Goal: Task Accomplishment & Management: Manage account settings

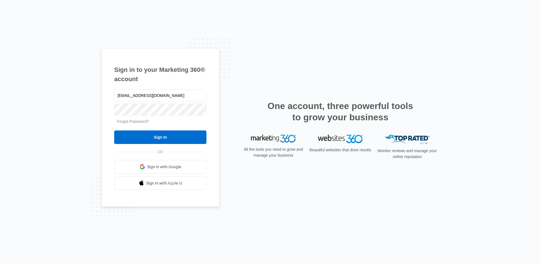
type input "[EMAIL_ADDRESS][DOMAIN_NAME]"
click at [167, 140] on input "Sign In" at bounding box center [160, 137] width 92 height 14
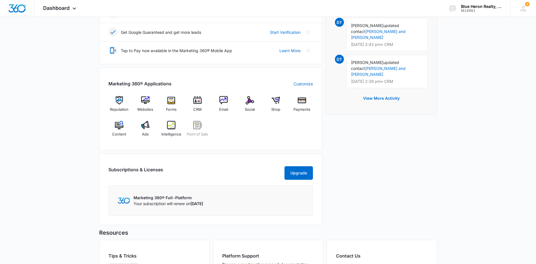
scroll to position [169, 0]
click at [198, 101] on img at bounding box center [197, 99] width 8 height 8
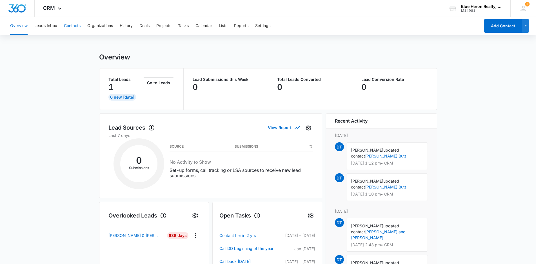
click at [74, 26] on button "Contacts" at bounding box center [72, 26] width 17 height 18
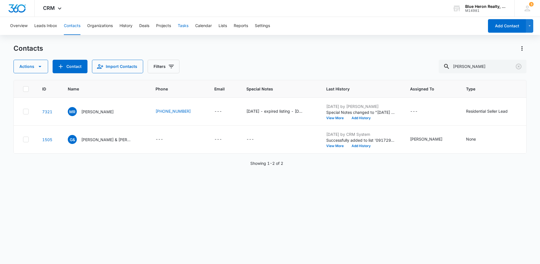
click at [185, 25] on button "Tasks" at bounding box center [183, 26] width 11 height 18
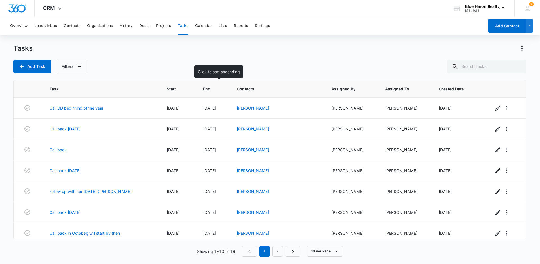
click at [208, 88] on span "End" at bounding box center [209, 89] width 12 height 6
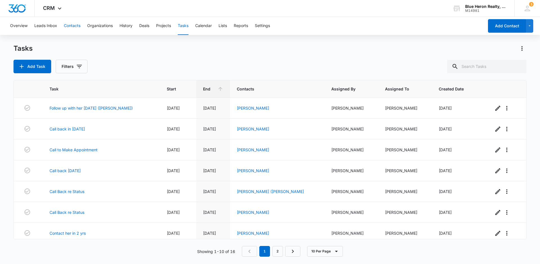
click at [77, 26] on button "Contacts" at bounding box center [72, 26] width 17 height 18
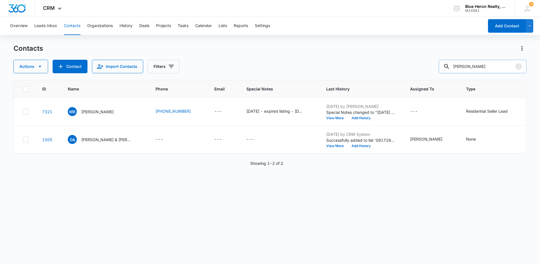
click at [490, 66] on input "[PERSON_NAME]" at bounding box center [483, 67] width 88 height 14
drag, startPoint x: 490, startPoint y: 66, endPoint x: 440, endPoint y: 66, distance: 49.8
click at [440, 66] on div "Actions Contact Import Contacts Filters [PERSON_NAME]" at bounding box center [270, 67] width 513 height 14
click at [496, 64] on input "[PERSON_NAME]" at bounding box center [483, 67] width 88 height 14
click at [89, 110] on p "[PERSON_NAME]" at bounding box center [97, 112] width 32 height 6
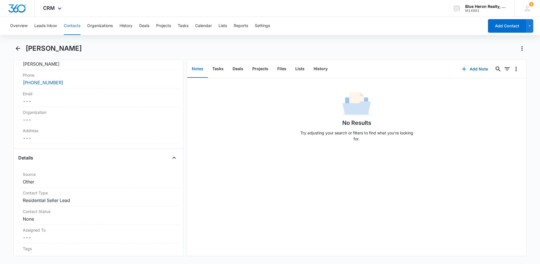
scroll to position [115, 0]
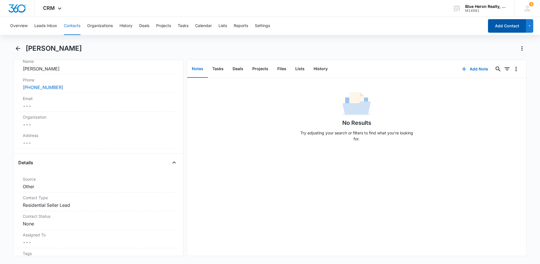
click at [498, 29] on button "Add Contact" at bounding box center [507, 26] width 38 height 14
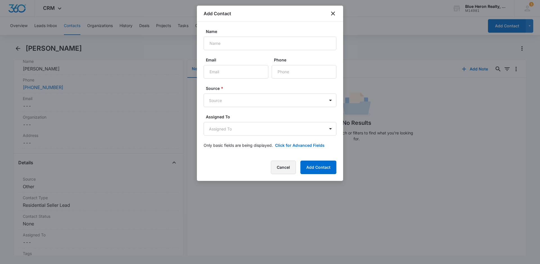
click at [290, 169] on button "Cancel" at bounding box center [283, 167] width 25 height 14
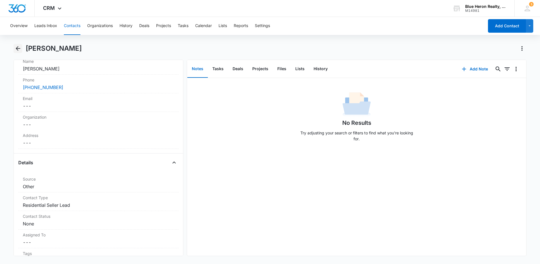
click at [16, 48] on icon "Back" at bounding box center [18, 48] width 5 height 5
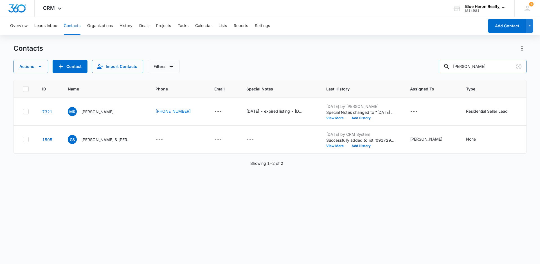
drag, startPoint x: 495, startPoint y: 64, endPoint x: 427, endPoint y: 72, distance: 68.3
click at [427, 72] on div "Actions Contact Import Contacts Filters [PERSON_NAME]" at bounding box center [270, 67] width 513 height 14
type input "[PERSON_NAME]"
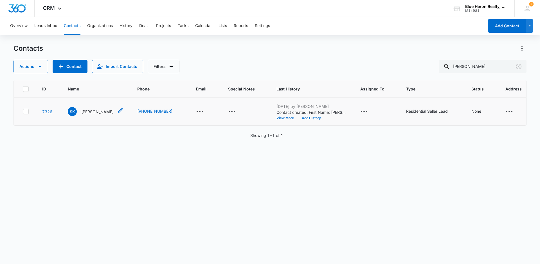
click at [90, 112] on p "[PERSON_NAME]" at bounding box center [97, 112] width 32 height 6
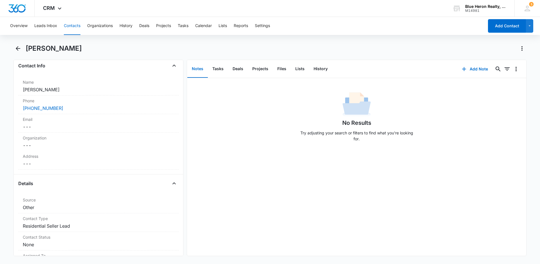
scroll to position [95, 0]
click at [55, 163] on dd "Cancel Save Changes ---" at bounding box center [98, 162] width 151 height 7
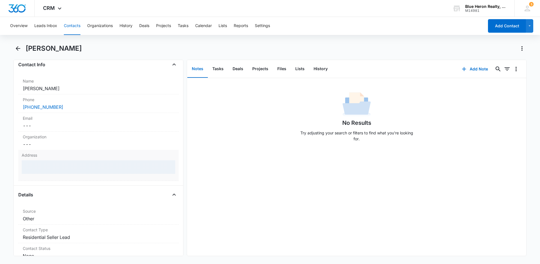
drag, startPoint x: 45, startPoint y: 169, endPoint x: 49, endPoint y: 165, distance: 5.6
click at [45, 168] on div at bounding box center [99, 167] width 154 height 14
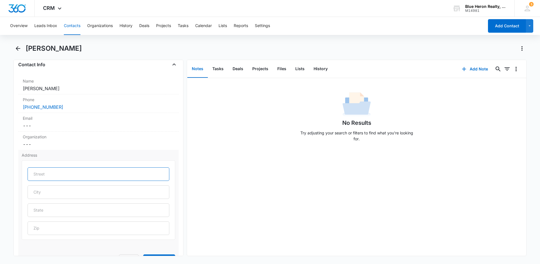
click at [52, 174] on input "text" at bounding box center [99, 174] width 142 height 14
type input "[STREET_ADDRESS][PERSON_NAME]"
type input "[GEOGRAPHIC_DATA]"
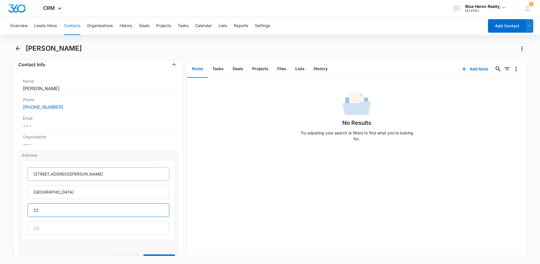
type input "2"
type input "VA"
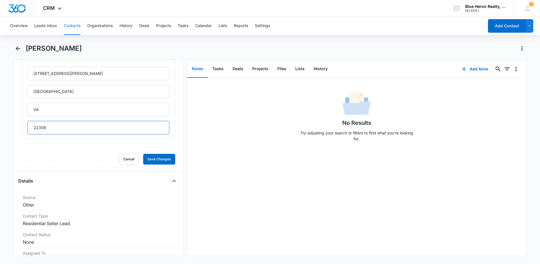
scroll to position [216, 0]
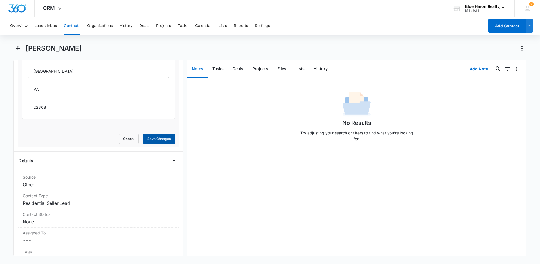
type input "22308"
click at [150, 140] on button "Save Changes" at bounding box center [159, 138] width 32 height 11
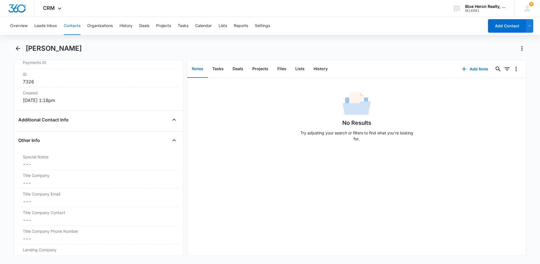
scroll to position [368, 0]
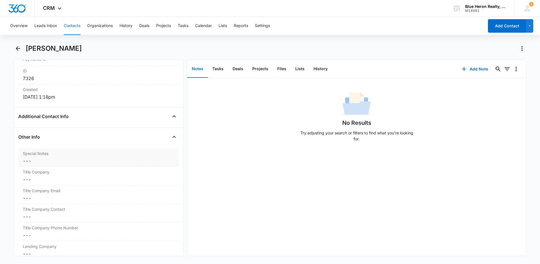
click at [58, 160] on dd "Cancel Save Changes ---" at bounding box center [98, 160] width 151 height 7
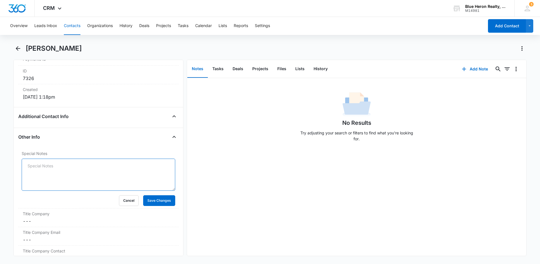
click at [46, 167] on textarea "Special Notes" at bounding box center [99, 174] width 154 height 32
type textarea "9"
type textarea "[DATE] - expired listing - [DATE] - Property Address: [STREET_ADDRESS] - [DATE]…"
click at [163, 200] on button "Save Changes" at bounding box center [159, 200] width 32 height 11
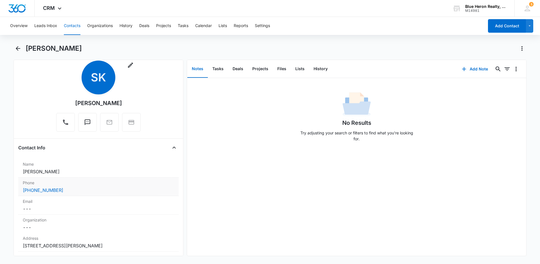
scroll to position [0, 0]
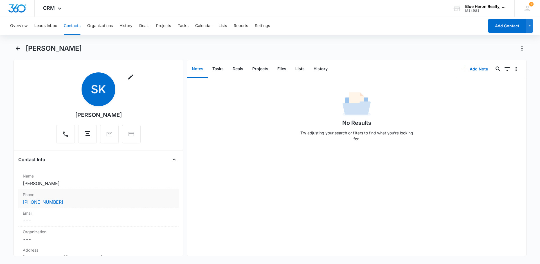
click at [72, 200] on div "[PHONE_NUMBER]" at bounding box center [98, 201] width 151 height 7
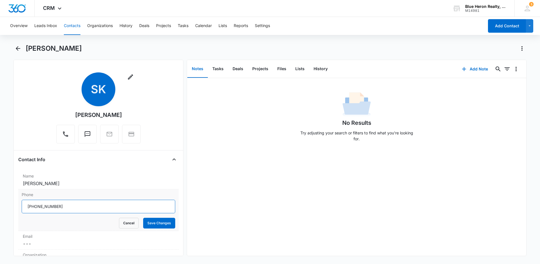
click at [64, 210] on input "Phone" at bounding box center [99, 207] width 154 height 14
click at [124, 182] on dd "Cancel Save Changes [PERSON_NAME]" at bounding box center [98, 183] width 151 height 7
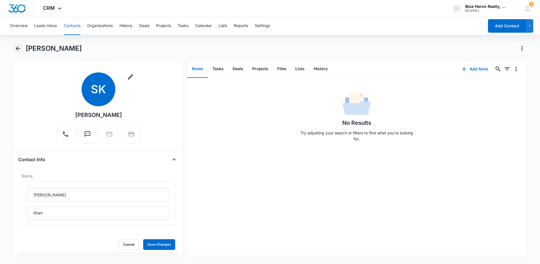
click at [17, 49] on icon "Back" at bounding box center [18, 48] width 7 height 7
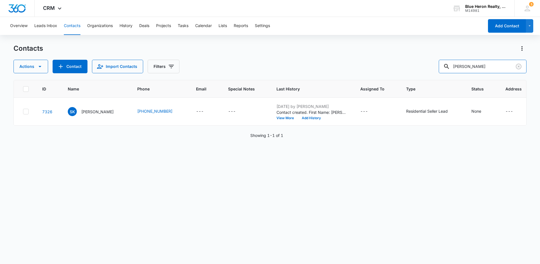
drag, startPoint x: 492, startPoint y: 66, endPoint x: 430, endPoint y: 59, distance: 62.6
click at [433, 61] on div "Actions Contact Import Contacts Filters [PERSON_NAME]" at bounding box center [270, 67] width 513 height 14
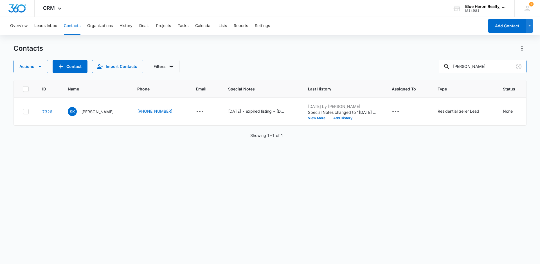
type input "[PERSON_NAME]"
drag, startPoint x: 496, startPoint y: 66, endPoint x: 369, endPoint y: 63, distance: 127.2
click at [369, 63] on div "Actions Contact Import Contacts Filters [PERSON_NAME]" at bounding box center [270, 67] width 513 height 14
type input "[PERSON_NAME]"
click at [91, 115] on p "[PERSON_NAME]" at bounding box center [97, 112] width 32 height 6
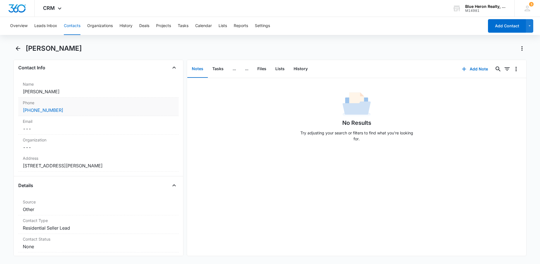
scroll to position [93, 0]
click at [74, 107] on div "[PHONE_NUMBER]" at bounding box center [98, 109] width 151 height 7
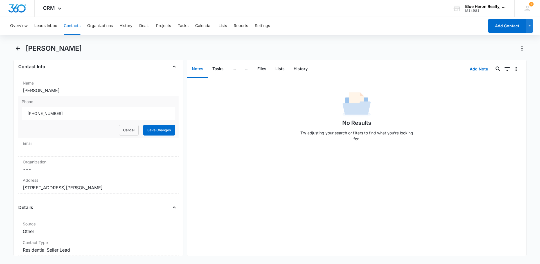
click at [62, 113] on input "Phone" at bounding box center [99, 114] width 154 height 14
type input "[PHONE_NUMBER]"
click at [149, 133] on button "Save Changes" at bounding box center [159, 130] width 32 height 11
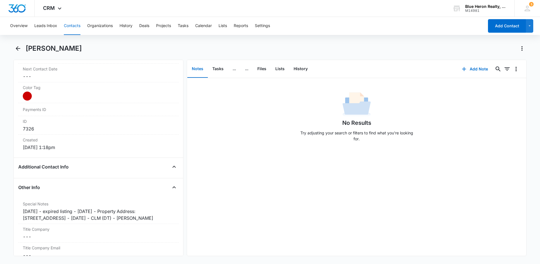
scroll to position [318, 0]
drag, startPoint x: 151, startPoint y: 210, endPoint x: 72, endPoint y: 216, distance: 78.7
click at [72, 216] on div "[DATE] - expired listing - [DATE] - Property Address: [STREET_ADDRESS] - [DATE]…" at bounding box center [98, 214] width 151 height 14
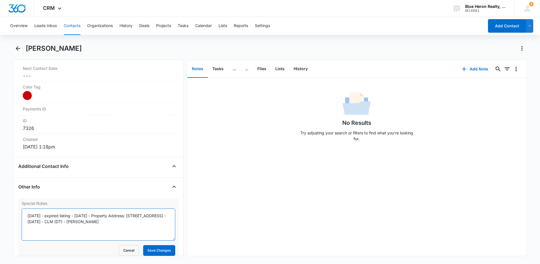
click at [72, 216] on textarea "[DATE] - expired listing - [DATE] - Property Address: [STREET_ADDRESS] - [DATE]…" at bounding box center [99, 224] width 154 height 32
drag, startPoint x: 138, startPoint y: 215, endPoint x: 70, endPoint y: 221, distance: 68.4
click at [70, 221] on textarea "[DATE] - expired listing - [DATE] - Property Address: [STREET_ADDRESS] - [DATE]…" at bounding box center [99, 224] width 154 height 32
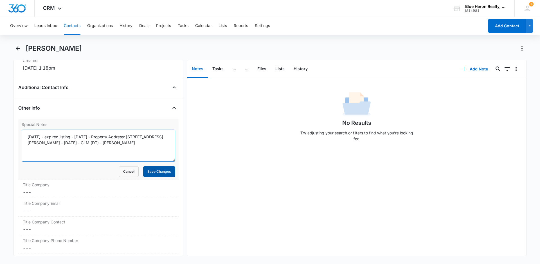
type textarea "[DATE] - expired listing - [DATE] - Property Address: [STREET_ADDRESS][PERSON_N…"
click at [146, 173] on button "Save Changes" at bounding box center [159, 171] width 32 height 11
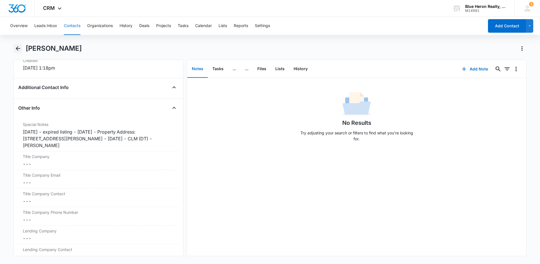
click at [17, 48] on icon "Back" at bounding box center [18, 48] width 5 height 5
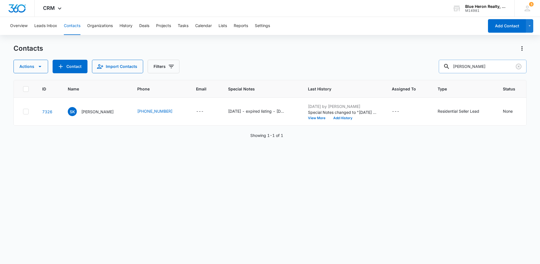
drag, startPoint x: 496, startPoint y: 65, endPoint x: 445, endPoint y: 65, distance: 50.9
click at [445, 65] on input "[PERSON_NAME]" at bounding box center [483, 67] width 88 height 14
type input "[PERSON_NAME]"
click at [101, 115] on p "[PERSON_NAME]" at bounding box center [97, 112] width 32 height 6
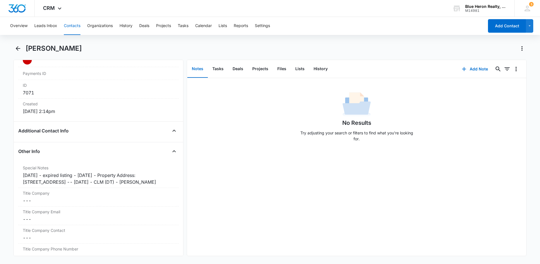
scroll to position [368, 0]
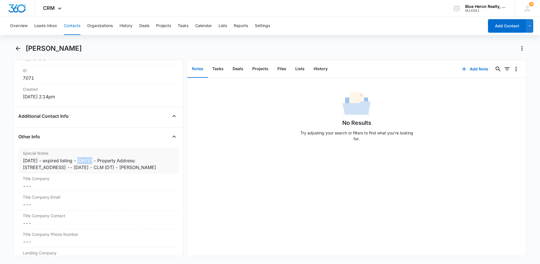
drag, startPoint x: 78, startPoint y: 161, endPoint x: 92, endPoint y: 158, distance: 13.7
click at [92, 158] on div "[DATE] - expired listing - [DATE] - Property Address: [STREET_ADDRESS] -- [DATE…" at bounding box center [98, 164] width 151 height 14
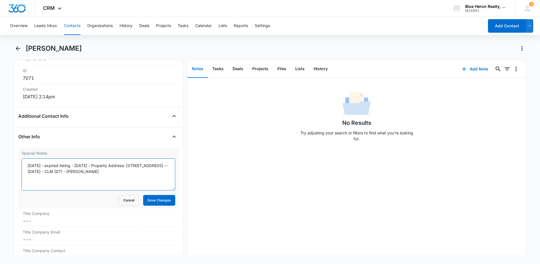
drag, startPoint x: 89, startPoint y: 164, endPoint x: 76, endPoint y: 166, distance: 12.5
click at [76, 166] on textarea "[DATE] - expired listing - [DATE] - Property Address: [STREET_ADDRESS] -- [DATE…" at bounding box center [99, 174] width 154 height 32
drag, startPoint x: 40, startPoint y: 165, endPoint x: 16, endPoint y: 151, distance: 28.4
click at [19, 162] on div "Special Notes [DATE] - expired listing - [DATE] - Property Address: [STREET_ADD…" at bounding box center [98, 178] width 160 height 60
drag, startPoint x: 120, startPoint y: 171, endPoint x: 130, endPoint y: 171, distance: 9.6
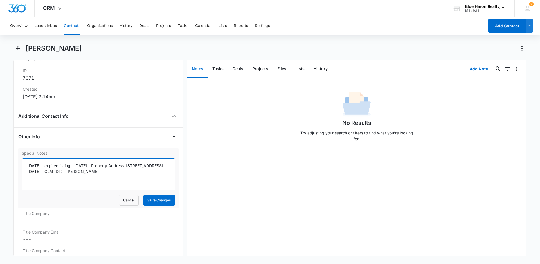
click at [130, 171] on textarea "[DATE] - expired listing - [DATE] - Property Address: [STREET_ADDRESS] -- [DATE…" at bounding box center [99, 174] width 154 height 32
click at [54, 179] on textarea "[DATE] - expired listing - [DATE] - Property Address: [STREET_ADDRESS] --9/3/25…" at bounding box center [99, 174] width 154 height 32
type textarea "[DATE] - expired listing - [DATE] - Property Address: [STREET_ADDRESS] --9/3/25…"
click at [154, 199] on button "Save Changes" at bounding box center [159, 200] width 32 height 11
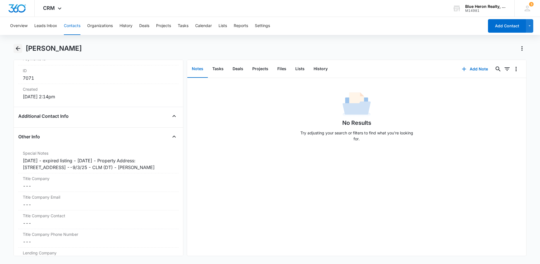
click at [17, 48] on icon "Back" at bounding box center [18, 48] width 5 height 5
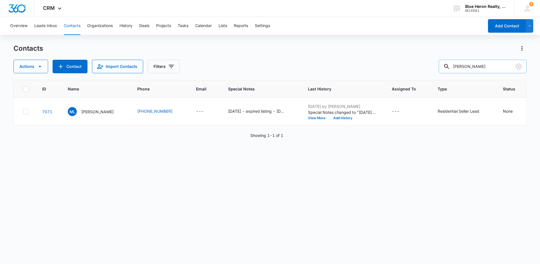
drag, startPoint x: 498, startPoint y: 64, endPoint x: 447, endPoint y: 64, distance: 51.5
click at [447, 64] on input "[PERSON_NAME]" at bounding box center [483, 67] width 88 height 14
type input "[PERSON_NAME]"
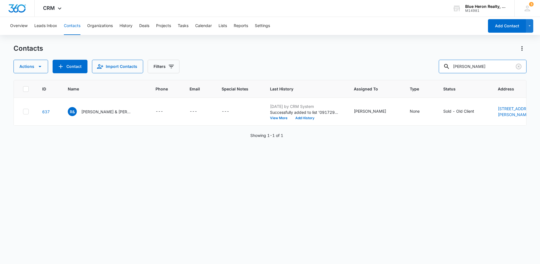
drag, startPoint x: 490, startPoint y: 65, endPoint x: 436, endPoint y: 64, distance: 54.0
click at [436, 64] on div "Actions Contact Import Contacts Filters [PERSON_NAME]" at bounding box center [270, 67] width 513 height 14
click at [507, 28] on button "Add Contact" at bounding box center [507, 26] width 38 height 14
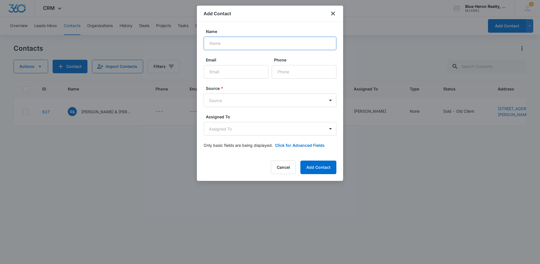
click at [229, 43] on input "Name" at bounding box center [270, 44] width 133 height 14
type input "[PERSON_NAME]"
click at [231, 73] on input "Email" at bounding box center [236, 72] width 65 height 14
click at [307, 72] on input "Phone" at bounding box center [304, 72] width 65 height 14
click at [284, 169] on button "Cancel" at bounding box center [283, 167] width 25 height 14
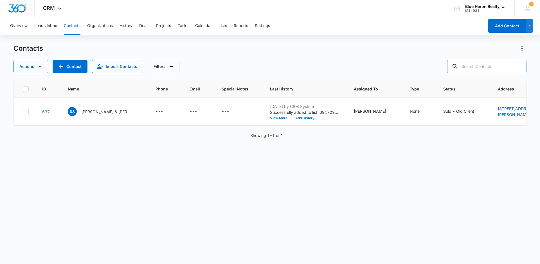
click at [469, 65] on input "text" at bounding box center [486, 67] width 79 height 14
type input "[PERSON_NAME]"
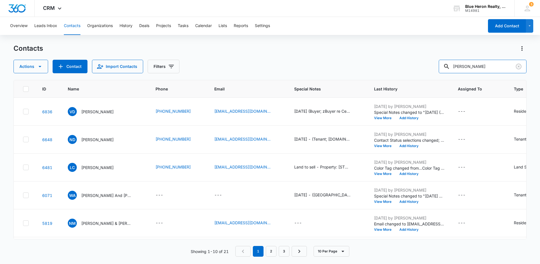
drag, startPoint x: 484, startPoint y: 65, endPoint x: 440, endPoint y: 65, distance: 43.6
click at [440, 65] on div "Actions Contact Import Contacts Filters [PERSON_NAME]" at bounding box center [270, 67] width 513 height 14
click at [475, 68] on input "text" at bounding box center [486, 67] width 79 height 14
type input "[PERSON_NAME]"
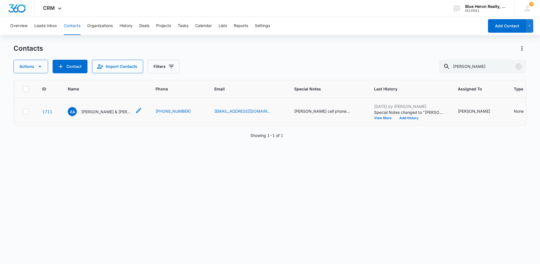
click at [103, 115] on p "[PERSON_NAME] & [PERSON_NAME]" at bounding box center [106, 112] width 51 height 6
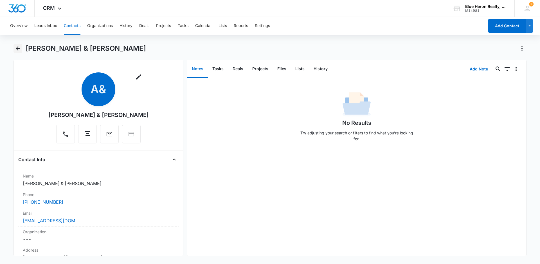
click at [18, 48] on icon "Back" at bounding box center [18, 48] width 5 height 5
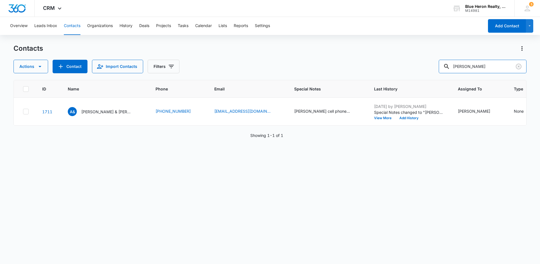
drag, startPoint x: 489, startPoint y: 65, endPoint x: 432, endPoint y: 65, distance: 56.8
click at [432, 65] on div "Actions Contact Import Contacts Filters [PERSON_NAME]" at bounding box center [270, 67] width 513 height 14
click at [502, 29] on button "Add Contact" at bounding box center [507, 26] width 38 height 14
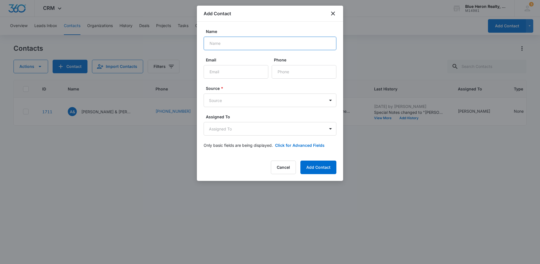
click at [231, 42] on input "Name" at bounding box center [270, 44] width 133 height 14
type input "[PERSON_NAME] Kebedce"
click at [225, 73] on input "Email" at bounding box center [236, 72] width 65 height 14
click at [305, 71] on input "Phone" at bounding box center [304, 72] width 65 height 14
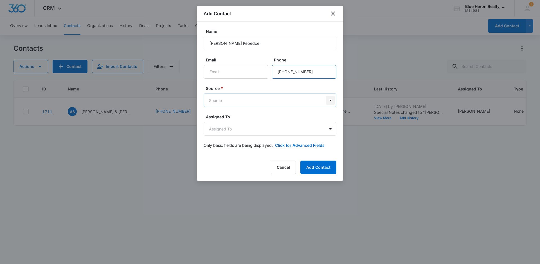
type input "[PHONE_NUMBER]"
click at [330, 101] on body "CRM Apps Reputation Websites Forms CRM Email Social Shop Payments POS Content A…" at bounding box center [270, 132] width 540 height 264
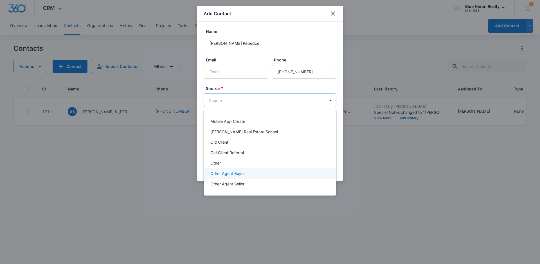
scroll to position [113, 0]
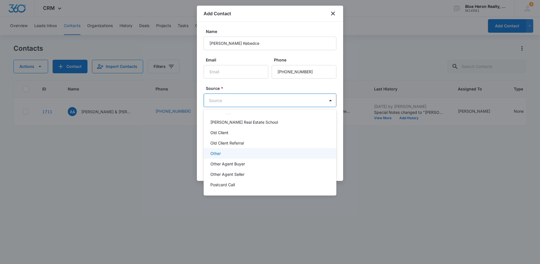
click at [221, 153] on div "Other" at bounding box center [269, 153] width 118 height 6
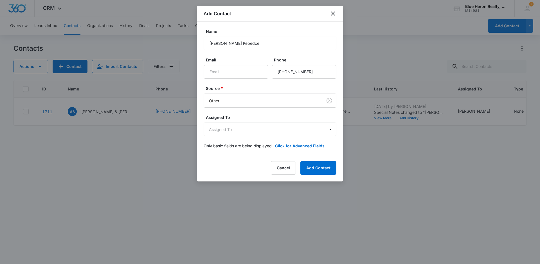
click at [385, 198] on div at bounding box center [270, 132] width 540 height 264
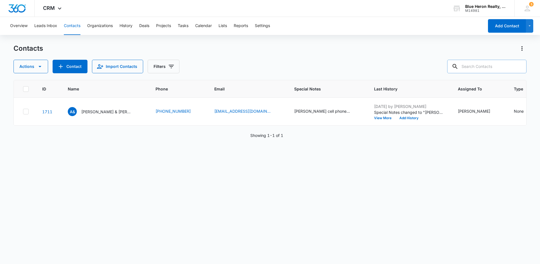
click at [487, 66] on input "text" at bounding box center [486, 67] width 79 height 14
click at [470, 66] on input "text" at bounding box center [486, 67] width 79 height 14
type input "[PERSON_NAME]"
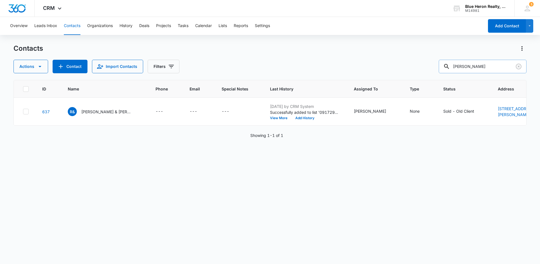
click at [498, 66] on input "[PERSON_NAME]" at bounding box center [483, 67] width 88 height 14
drag, startPoint x: 498, startPoint y: 65, endPoint x: 421, endPoint y: 48, distance: 78.8
click at [421, 48] on div "Contacts Actions Contact Import Contacts Filters [PERSON_NAME]" at bounding box center [270, 58] width 513 height 29
click at [500, 31] on button "Add Contact" at bounding box center [507, 26] width 38 height 14
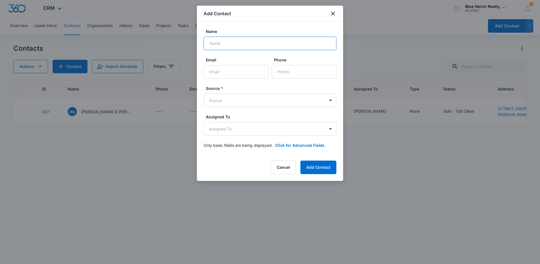
click at [238, 43] on input "Name" at bounding box center [270, 44] width 133 height 14
type input "[PERSON_NAME]"
type input "[PHONE_NUMBER]"
click at [330, 101] on body "CRM Apps Reputation Websites Forms CRM Email Social Shop Payments POS Content A…" at bounding box center [270, 132] width 540 height 264
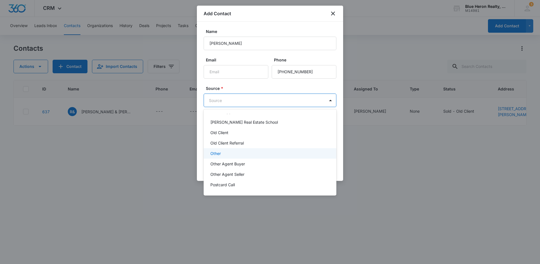
click at [217, 153] on p "Other" at bounding box center [215, 153] width 10 height 6
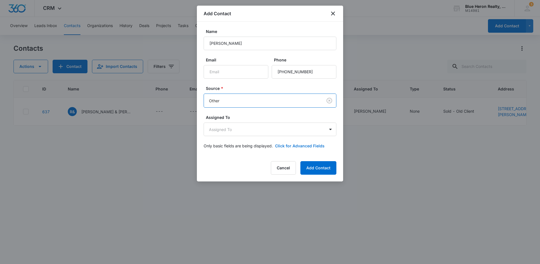
click at [305, 146] on button "Click for Advanced Fields" at bounding box center [300, 146] width 50 height 6
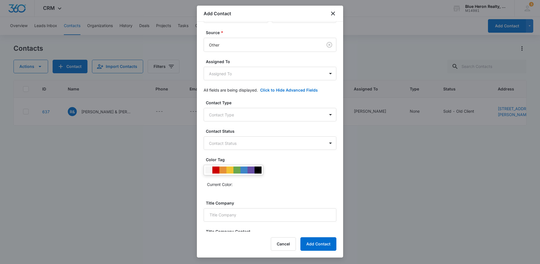
scroll to position [58, 0]
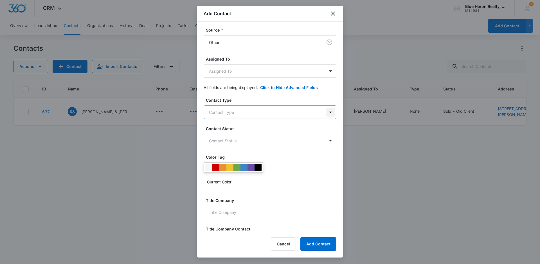
click at [326, 111] on body "CRM Apps Reputation Websites Forms CRM Email Social Shop Payments POS Content A…" at bounding box center [270, 132] width 540 height 264
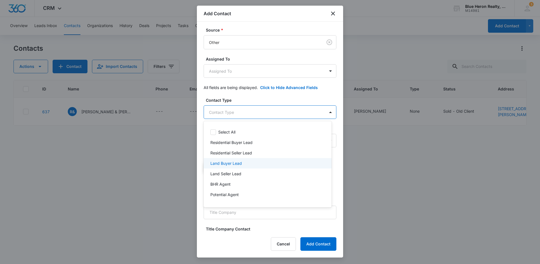
drag, startPoint x: 405, startPoint y: 204, endPoint x: 409, endPoint y: 203, distance: 3.9
click at [406, 204] on div at bounding box center [270, 132] width 540 height 264
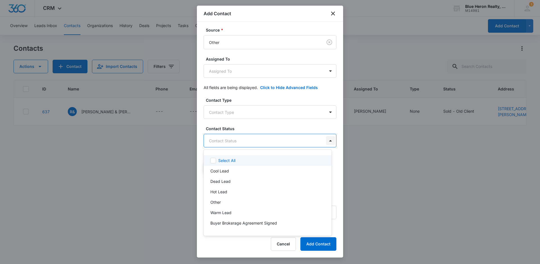
click at [325, 141] on body "CRM Apps Reputation Websites Forms CRM Email Social Shop Payments POS Content A…" at bounding box center [270, 132] width 540 height 264
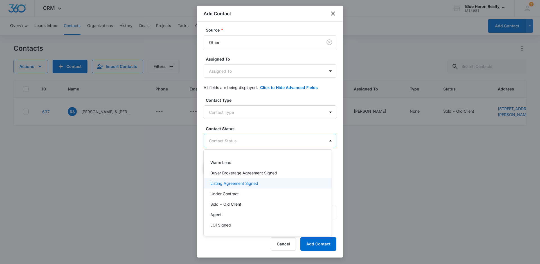
click at [412, 192] on div at bounding box center [270, 132] width 540 height 264
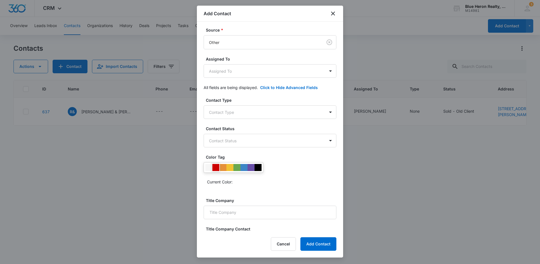
click at [216, 168] on div at bounding box center [215, 167] width 7 height 7
click at [371, 200] on div at bounding box center [270, 132] width 540 height 264
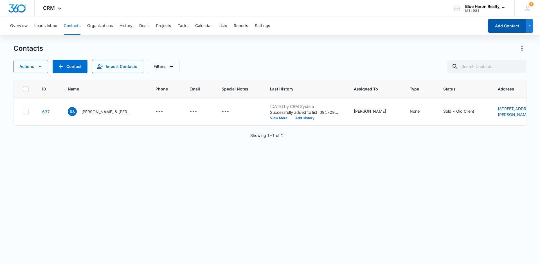
click at [502, 28] on button "Add Contact" at bounding box center [507, 26] width 38 height 14
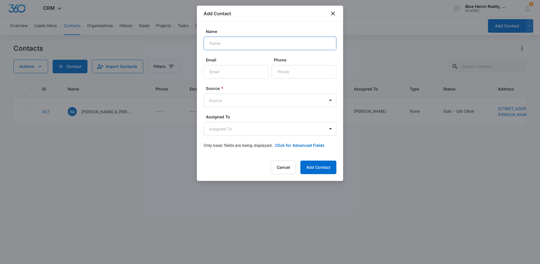
click at [230, 43] on input "Name" at bounding box center [270, 44] width 133 height 14
type input "[PERSON_NAME]"
type input "[PHONE_NUMBER]"
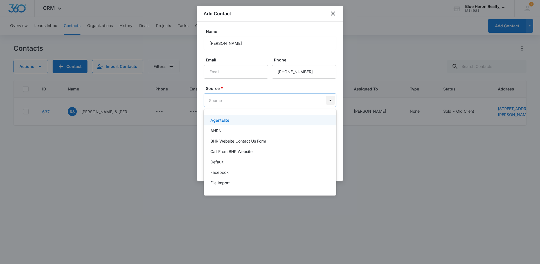
click at [331, 100] on body "CRM Apps Reputation Websites Forms CRM Email Social Shop Payments POS Content A…" at bounding box center [270, 132] width 540 height 264
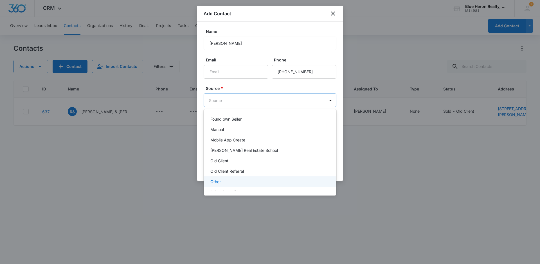
click at [219, 181] on p "Other" at bounding box center [215, 181] width 10 height 6
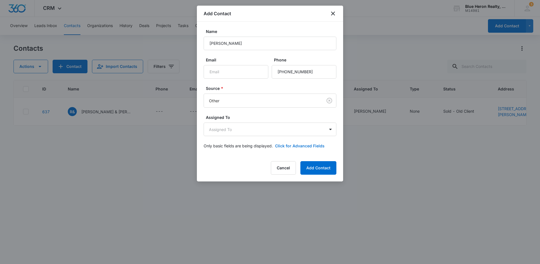
click at [303, 145] on button "Click for Advanced Fields" at bounding box center [300, 146] width 50 height 6
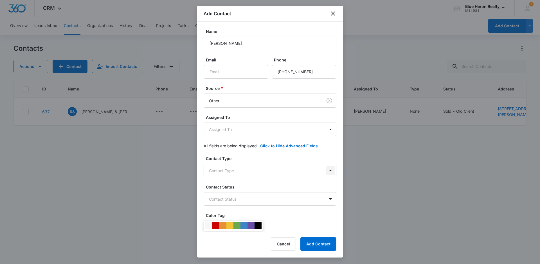
click at [328, 169] on body "CRM Apps Reputation Websites Forms CRM Email Social Shop Payments POS Content A…" at bounding box center [270, 132] width 540 height 264
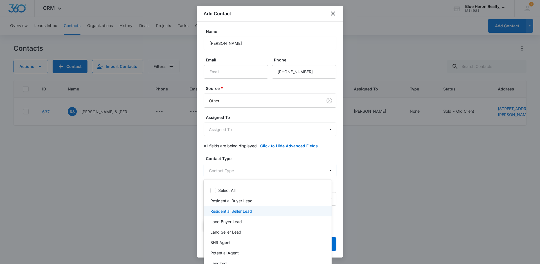
drag, startPoint x: 238, startPoint y: 211, endPoint x: 371, endPoint y: 209, distance: 133.7
click at [237, 211] on p "Residential Seller Lead" at bounding box center [231, 211] width 42 height 6
click at [412, 209] on div at bounding box center [270, 132] width 540 height 264
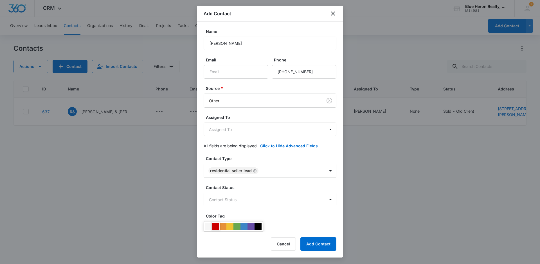
drag, startPoint x: 215, startPoint y: 225, endPoint x: 219, endPoint y: 226, distance: 3.7
click at [215, 225] on div at bounding box center [215, 226] width 7 height 7
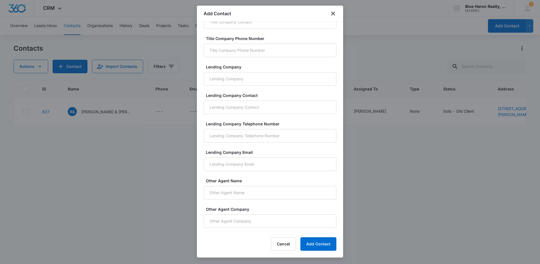
scroll to position [359, 0]
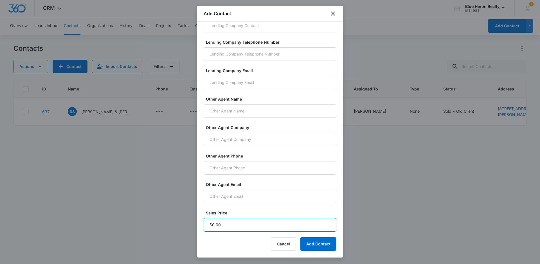
click at [224, 225] on input "Sales Price" at bounding box center [270, 225] width 133 height 14
type input "$1.00"
drag, startPoint x: 310, startPoint y: 243, endPoint x: 369, endPoint y: 243, distance: 59.1
click at [309, 243] on button "Add Contact" at bounding box center [319, 244] width 36 height 14
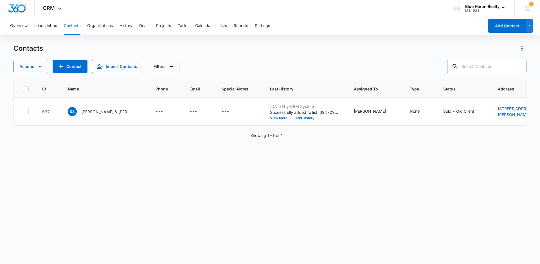
drag, startPoint x: 492, startPoint y: 70, endPoint x: 497, endPoint y: 65, distance: 7.0
click at [492, 69] on input "text" at bounding box center [486, 67] width 79 height 14
type input "[PERSON_NAME]"
click at [520, 66] on icon "Clear" at bounding box center [519, 66] width 7 height 7
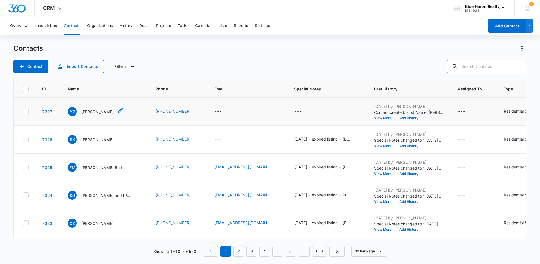
click at [88, 114] on p "[PERSON_NAME]" at bounding box center [97, 112] width 32 height 6
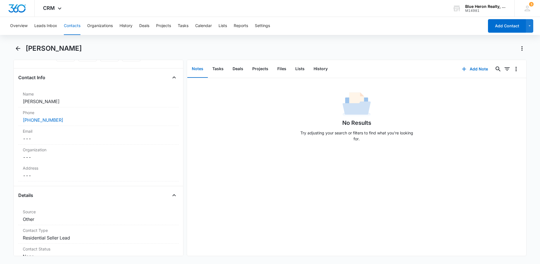
scroll to position [87, 0]
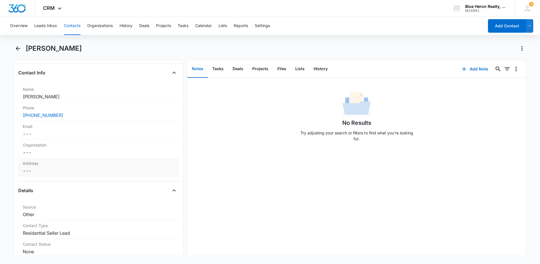
click at [26, 169] on dd "Cancel Save Changes ---" at bounding box center [98, 170] width 151 height 7
click at [55, 180] on input "text" at bounding box center [99, 182] width 142 height 14
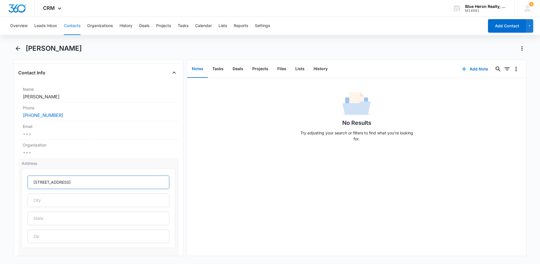
type input "[STREET_ADDRESS]"
type input "Woodbridge"
type input "VA"
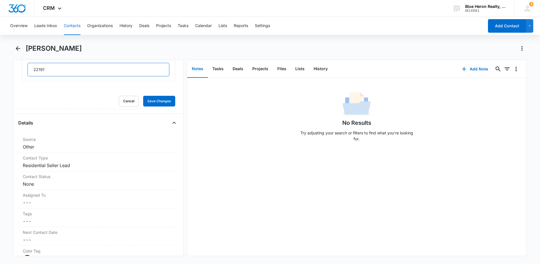
scroll to position [274, 0]
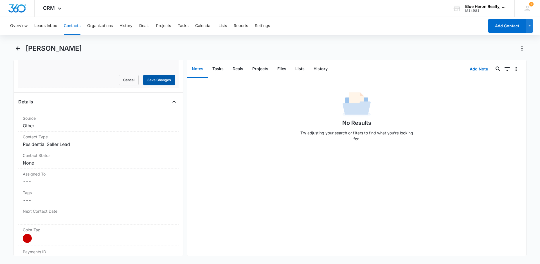
type input "22191"
click at [148, 82] on button "Save Changes" at bounding box center [159, 80] width 32 height 11
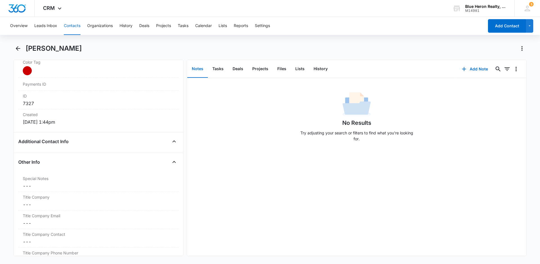
scroll to position [360, 0]
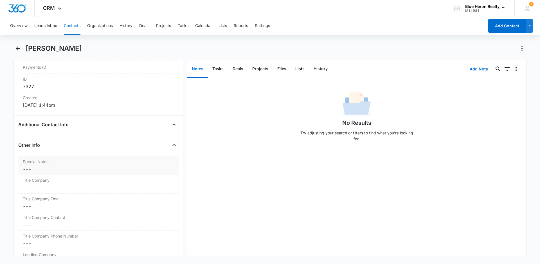
click at [31, 169] on dd "Cancel Save Changes ---" at bounding box center [98, 168] width 151 height 7
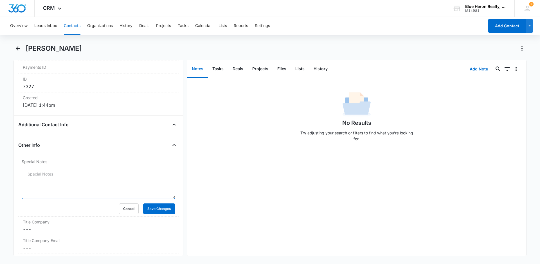
click at [41, 173] on textarea "Special Notes" at bounding box center [99, 183] width 154 height 32
click at [75, 178] on textarea "Special Notes" at bounding box center [99, 183] width 154 height 32
click at [26, 174] on textarea "Special Notes" at bounding box center [99, 183] width 154 height 32
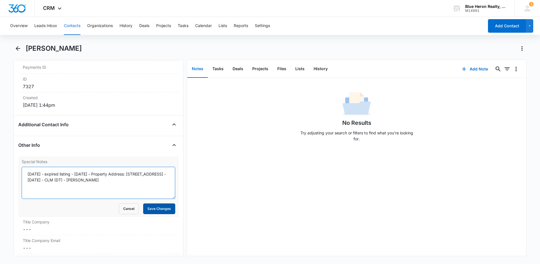
type textarea "[DATE] - expired listing - [DATE] - Property Address: [STREET_ADDRESS] - [DATE]…"
click at [153, 207] on button "Save Changes" at bounding box center [159, 208] width 32 height 11
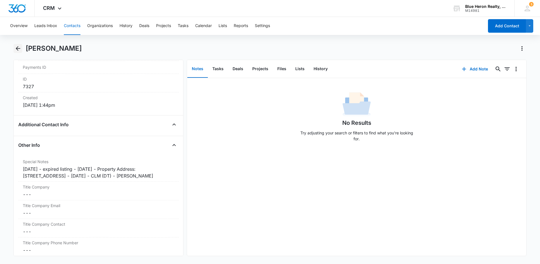
click at [17, 48] on icon "Back" at bounding box center [18, 48] width 5 height 5
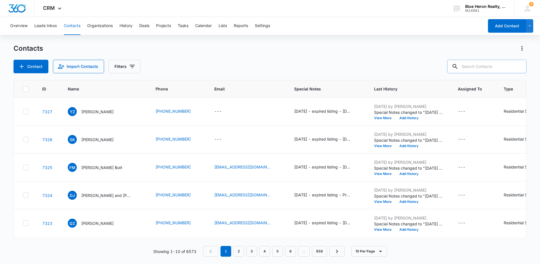
click at [498, 63] on input "text" at bounding box center [486, 67] width 79 height 14
click at [471, 65] on input "text" at bounding box center [486, 67] width 79 height 14
type input "[PERSON_NAME]"
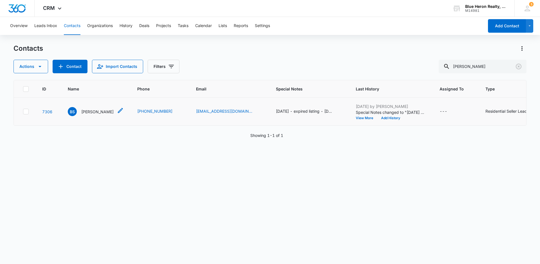
click at [104, 115] on p "[PERSON_NAME]" at bounding box center [97, 112] width 32 height 6
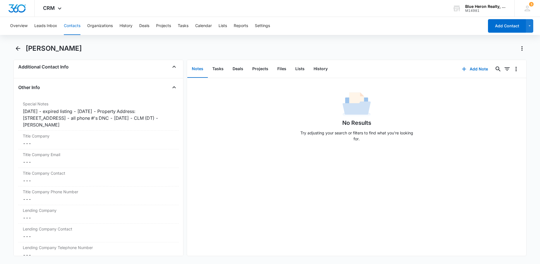
scroll to position [419, 0]
click at [18, 49] on icon "Back" at bounding box center [18, 48] width 5 height 5
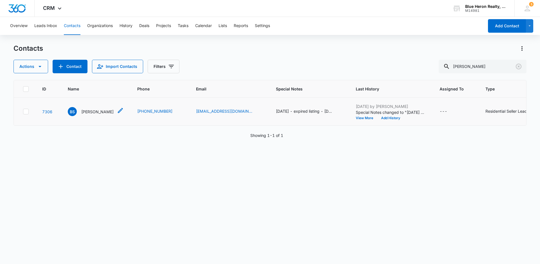
click at [88, 115] on p "[PERSON_NAME]" at bounding box center [97, 112] width 32 height 6
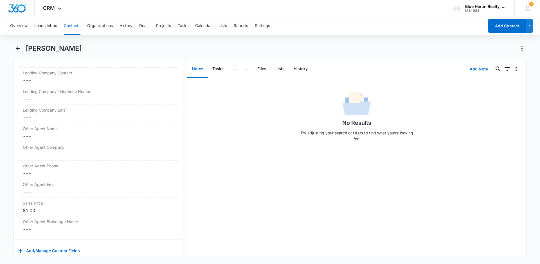
scroll to position [586, 0]
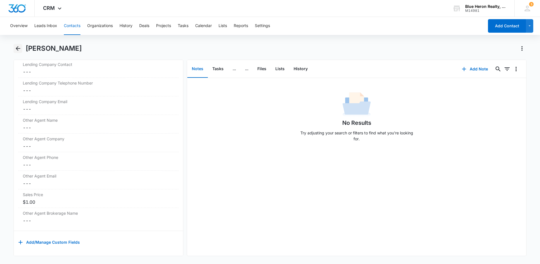
click at [17, 49] on icon "Back" at bounding box center [18, 48] width 5 height 5
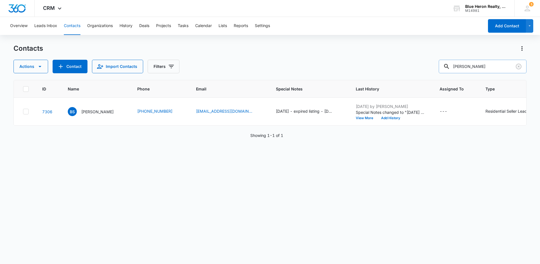
drag, startPoint x: 501, startPoint y: 65, endPoint x: 447, endPoint y: 68, distance: 54.4
click at [447, 68] on input "[PERSON_NAME]" at bounding box center [483, 67] width 88 height 14
type input "[PERSON_NAME]"
drag, startPoint x: 499, startPoint y: 65, endPoint x: 441, endPoint y: 64, distance: 57.7
click at [441, 64] on div "Actions Contact Import Contacts Filters [PERSON_NAME]" at bounding box center [270, 67] width 513 height 14
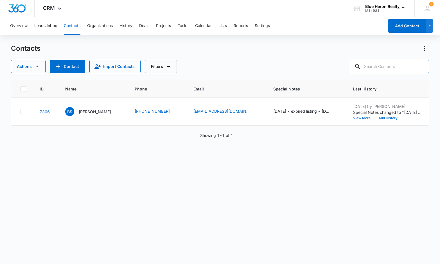
click at [374, 68] on input "text" at bounding box center [389, 67] width 79 height 14
type input "[PERSON_NAME]"
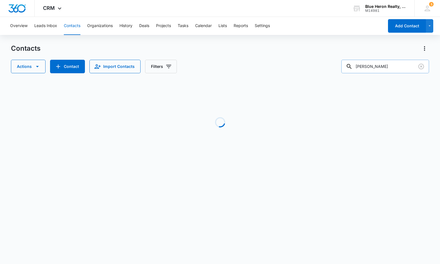
drag, startPoint x: 390, startPoint y: 66, endPoint x: 354, endPoint y: 61, distance: 36.7
click at [354, 61] on div "[PERSON_NAME]" at bounding box center [386, 67] width 88 height 14
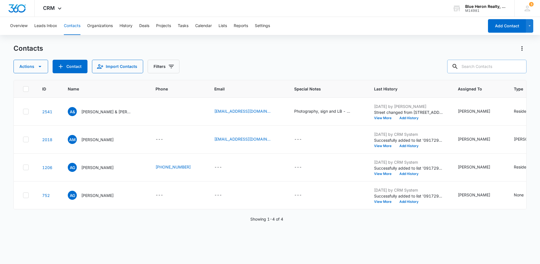
click at [474, 67] on input "text" at bounding box center [486, 67] width 79 height 14
type input "[PERSON_NAME]"
drag, startPoint x: 485, startPoint y: 64, endPoint x: 436, endPoint y: 73, distance: 49.1
click at [436, 73] on div "Actions Contact Import Contacts Filters [PERSON_NAME]" at bounding box center [270, 67] width 513 height 14
click at [503, 29] on button "Add Contact" at bounding box center [507, 26] width 38 height 14
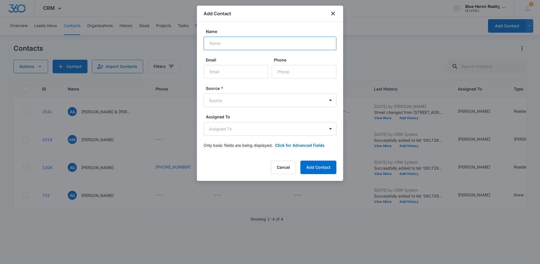
click at [228, 45] on input "Name" at bounding box center [270, 44] width 133 height 14
type input "[PERSON_NAME]"
click at [233, 73] on input "Email" at bounding box center [236, 72] width 65 height 14
click at [296, 71] on input "Phone" at bounding box center [304, 72] width 65 height 14
type input "[PHONE_NUMBER]"
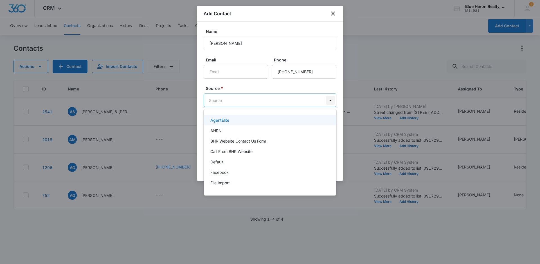
click at [332, 100] on body "CRM Apps Reputation Websites Forms CRM Email Social Shop Payments POS Content A…" at bounding box center [270, 132] width 540 height 264
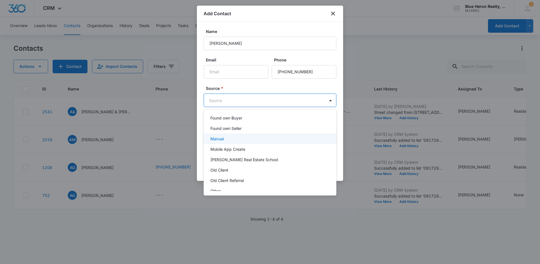
scroll to position [84, 0]
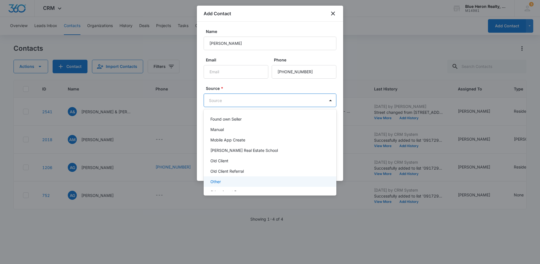
click at [217, 181] on p "Other" at bounding box center [215, 181] width 10 height 6
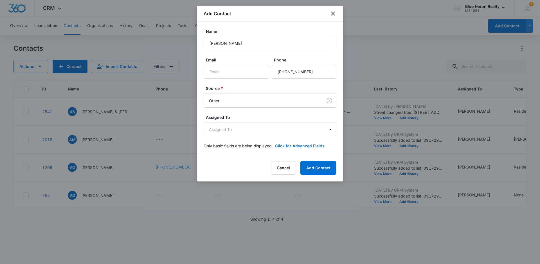
click at [300, 143] on button "Click for Advanced Fields" at bounding box center [300, 146] width 50 height 6
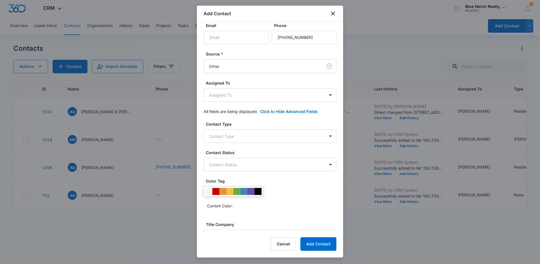
scroll to position [1, 0]
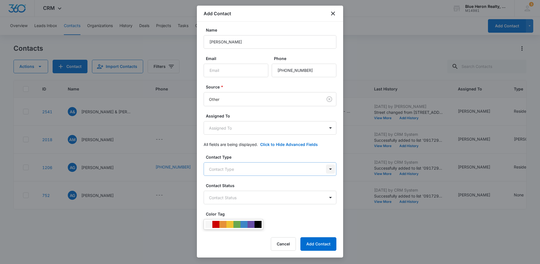
click at [326, 167] on body "CRM Apps Reputation Websites Forms CRM Email Social Shop Payments POS Content A…" at bounding box center [270, 132] width 540 height 264
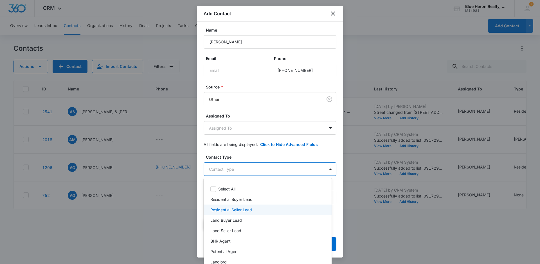
click at [243, 208] on p "Residential Seller Lead" at bounding box center [231, 210] width 42 height 6
drag, startPoint x: 341, startPoint y: 91, endPoint x: 341, endPoint y: 107, distance: 16.3
click at [341, 107] on div at bounding box center [270, 132] width 540 height 264
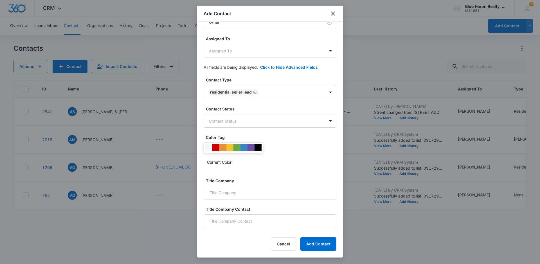
scroll to position [87, 0]
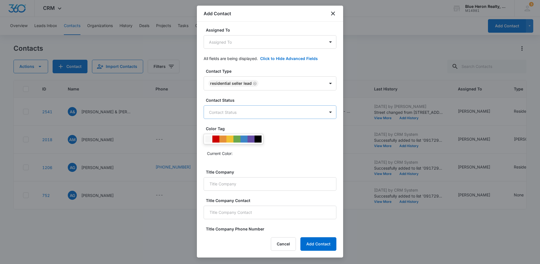
click at [248, 114] on body "CRM Apps Reputation Websites Forms CRM Email Social Shop Payments POS Content A…" at bounding box center [270, 132] width 540 height 264
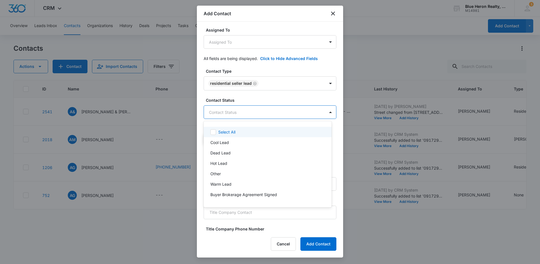
click at [412, 34] on div at bounding box center [270, 132] width 540 height 264
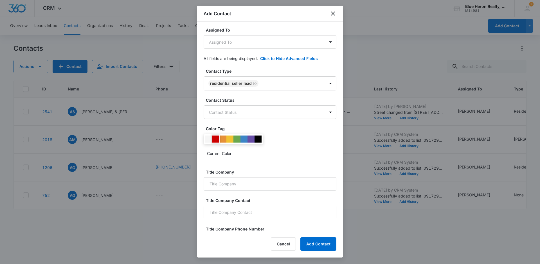
click at [215, 140] on div at bounding box center [215, 138] width 7 height 7
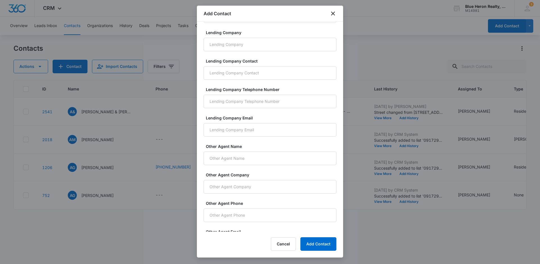
scroll to position [359, 0]
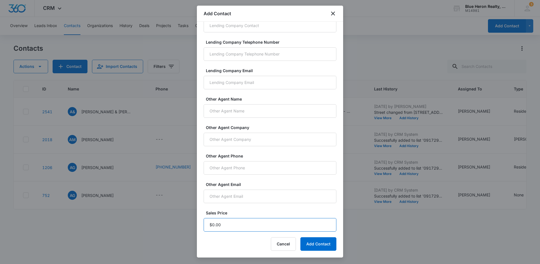
click at [224, 227] on input "Sales Price" at bounding box center [270, 225] width 133 height 14
type input "$1.00"
click at [308, 243] on button "Add Contact" at bounding box center [319, 244] width 36 height 14
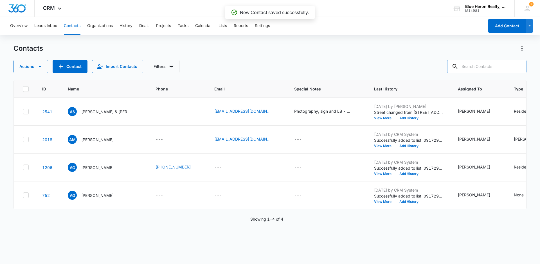
click at [474, 66] on input "text" at bounding box center [486, 67] width 79 height 14
click at [498, 24] on button "Add Contact" at bounding box center [507, 26] width 38 height 14
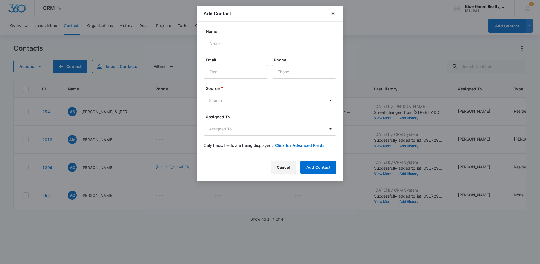
click at [282, 167] on button "Cancel" at bounding box center [283, 167] width 25 height 14
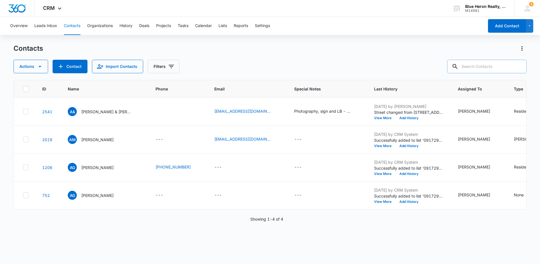
click at [476, 62] on input "text" at bounding box center [486, 67] width 79 height 14
type input "[PERSON_NAME]"
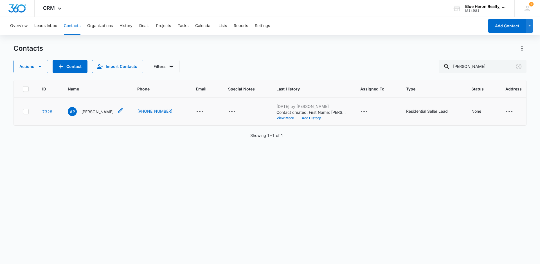
click at [92, 111] on p "[PERSON_NAME]" at bounding box center [97, 112] width 32 height 6
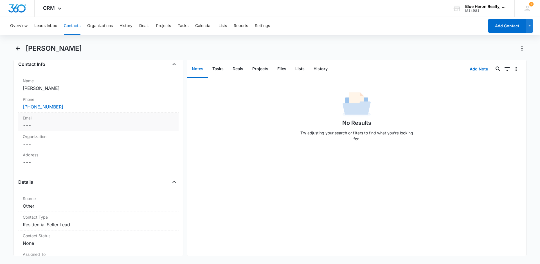
scroll to position [96, 0]
click at [42, 163] on dd "Cancel Save Changes ---" at bounding box center [98, 161] width 151 height 7
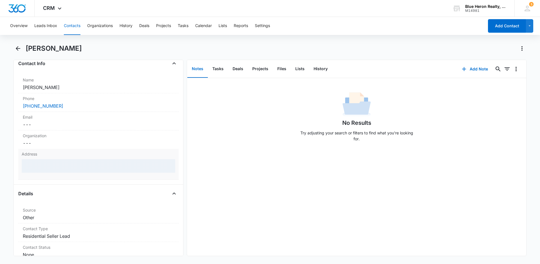
click at [43, 167] on div at bounding box center [99, 166] width 154 height 14
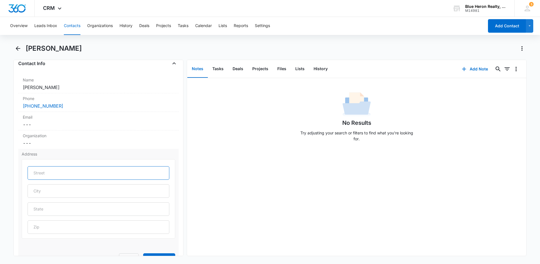
click at [54, 173] on input "text" at bounding box center [99, 173] width 142 height 14
type input "[STREET_ADDRESS]"
type input "[PERSON_NAME] [PERSON_NAME]"
type input "VA"
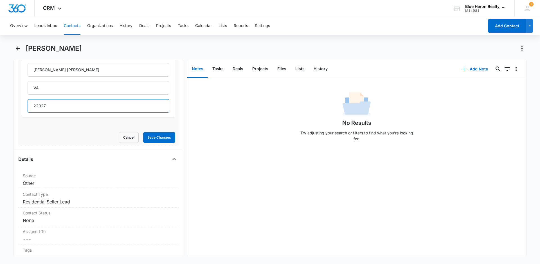
scroll to position [219, 0]
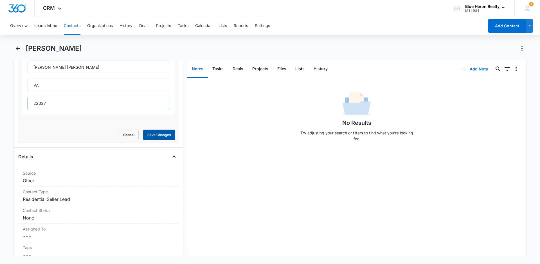
type input "22027"
click at [151, 135] on button "Save Changes" at bounding box center [159, 134] width 32 height 11
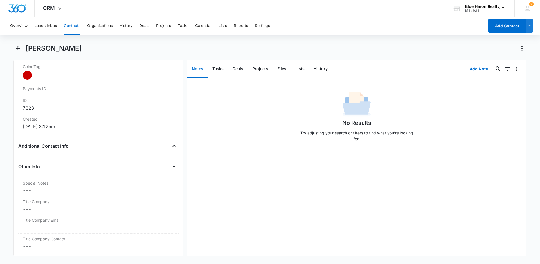
scroll to position [339, 0]
drag, startPoint x: 40, startPoint y: 192, endPoint x: 47, endPoint y: 191, distance: 7.3
click at [40, 192] on dd "Cancel Save Changes ---" at bounding box center [98, 189] width 151 height 7
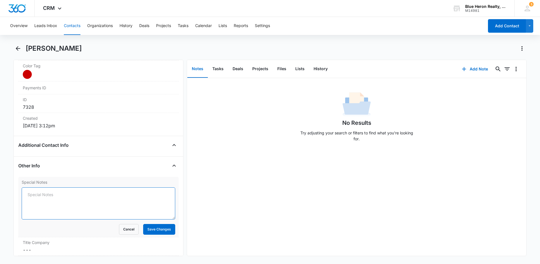
click at [42, 194] on textarea "Special Notes" at bounding box center [99, 203] width 154 height 32
type textarea "[DATE] - expired listing - 8/12//25 - Property Address: [STREET_ADDRESS] - [DAT…"
click at [152, 227] on button "Save Changes" at bounding box center [159, 229] width 32 height 11
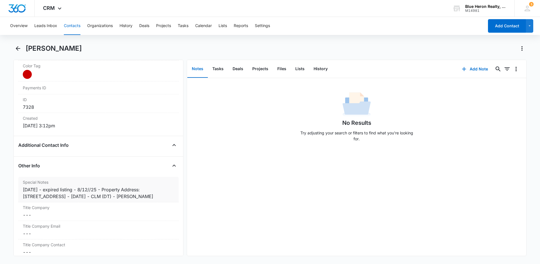
click at [86, 196] on div "[DATE] - expired listing - 8/12//25 - Property Address: [STREET_ADDRESS] - [DAT…" at bounding box center [98, 193] width 151 height 14
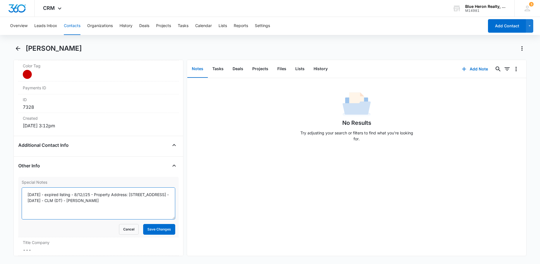
click at [76, 200] on textarea "[DATE] - expired listing - 8/12//25 - Property Address: [STREET_ADDRESS] - [DAT…" at bounding box center [99, 203] width 154 height 32
type textarea "[DATE] - expired listing - 8/12//25 - Property Address: [STREET_ADDRESS] - phon…"
click at [151, 230] on button "Save Changes" at bounding box center [159, 229] width 32 height 11
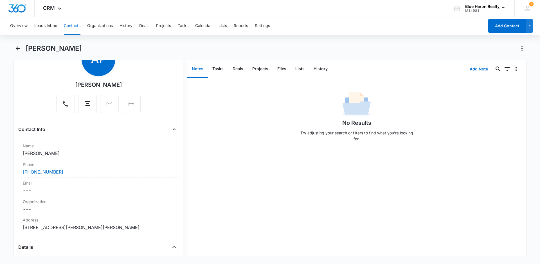
scroll to position [0, 0]
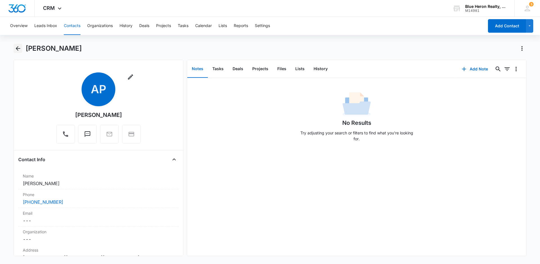
click at [17, 47] on icon "Back" at bounding box center [18, 48] width 7 height 7
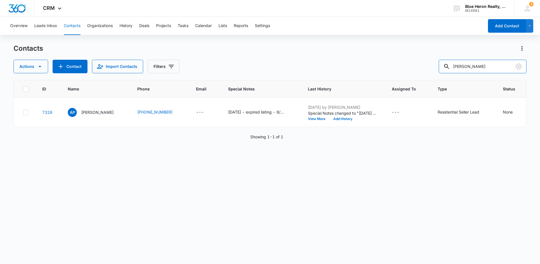
drag, startPoint x: 490, startPoint y: 66, endPoint x: 439, endPoint y: 66, distance: 50.9
click at [439, 66] on div "Actions Contact Import Contacts Filters [PERSON_NAME]" at bounding box center [270, 67] width 513 height 14
type input "[PERSON_NAME]"
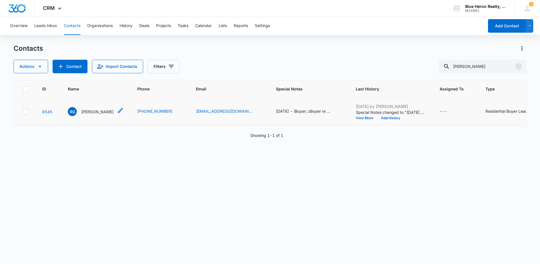
click at [88, 113] on p "[PERSON_NAME]" at bounding box center [97, 112] width 32 height 6
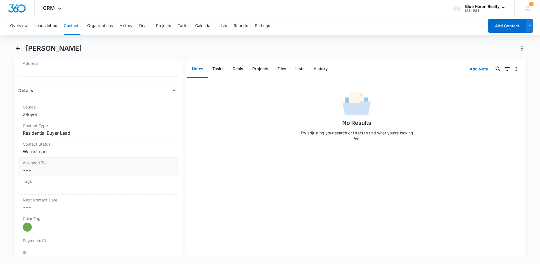
scroll to position [192, 0]
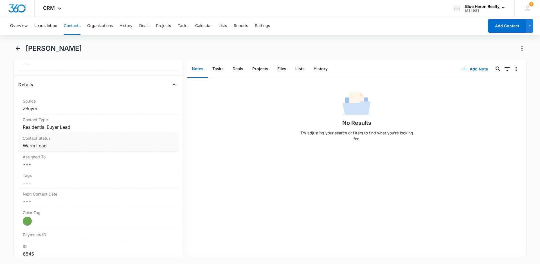
click at [60, 146] on dd "Cancel Save Changes Warm Lead" at bounding box center [98, 145] width 151 height 7
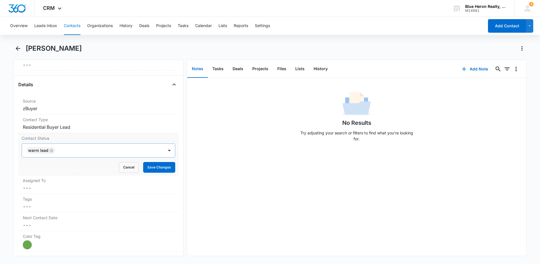
click at [51, 150] on icon "Remove Warm Lead" at bounding box center [51, 150] width 3 height 3
click at [128, 166] on button "Cancel" at bounding box center [129, 167] width 20 height 11
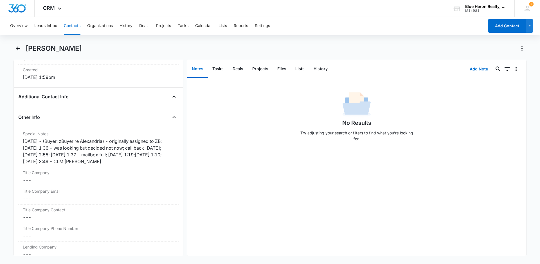
scroll to position [397, 0]
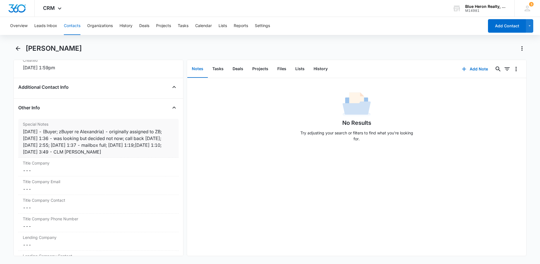
click at [82, 152] on div "[DATE] - (Buyer; zBuyer re Alexandria) - originally assigned to ZB; [DATE] 1:36…" at bounding box center [98, 141] width 151 height 27
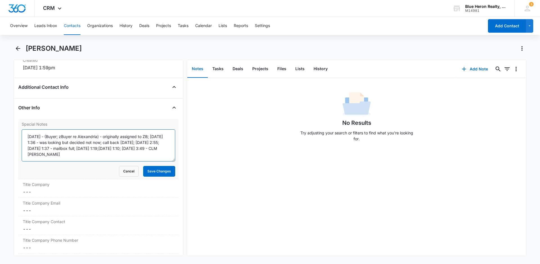
click at [54, 154] on textarea "[DATE] - (Buyer; zBuyer re Alexandria) - originally assigned to ZB; [DATE] 1:36…" at bounding box center [99, 145] width 154 height 32
type textarea "[DATE] - (Buyer; zBuyer re Alexandria) - originally assigned to ZB; [DATE] 1:36…"
click at [144, 170] on button "Save Changes" at bounding box center [159, 171] width 32 height 11
